Goal: Find contact information: Find contact information

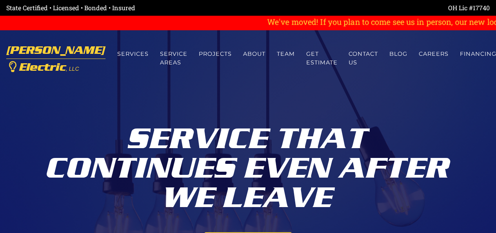
click at [430, 39] on nav "Eubanks Electric , LLC Menu Services Service Areas Projects About Team Get esti…" at bounding box center [248, 58] width 496 height 57
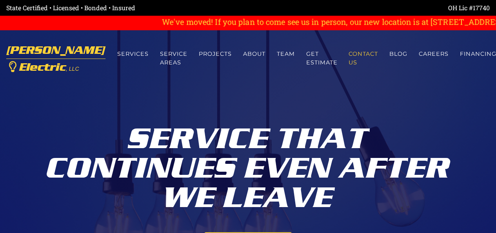
click at [343, 54] on link "Contact us" at bounding box center [363, 58] width 41 height 29
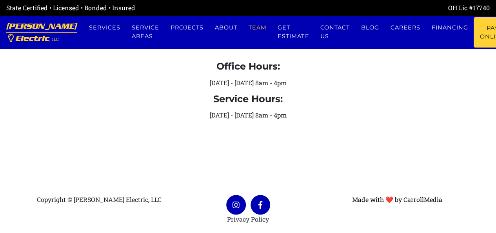
scroll to position [317, 0]
click at [256, 205] on link at bounding box center [261, 204] width 20 height 20
